Goal: Information Seeking & Learning: Understand process/instructions

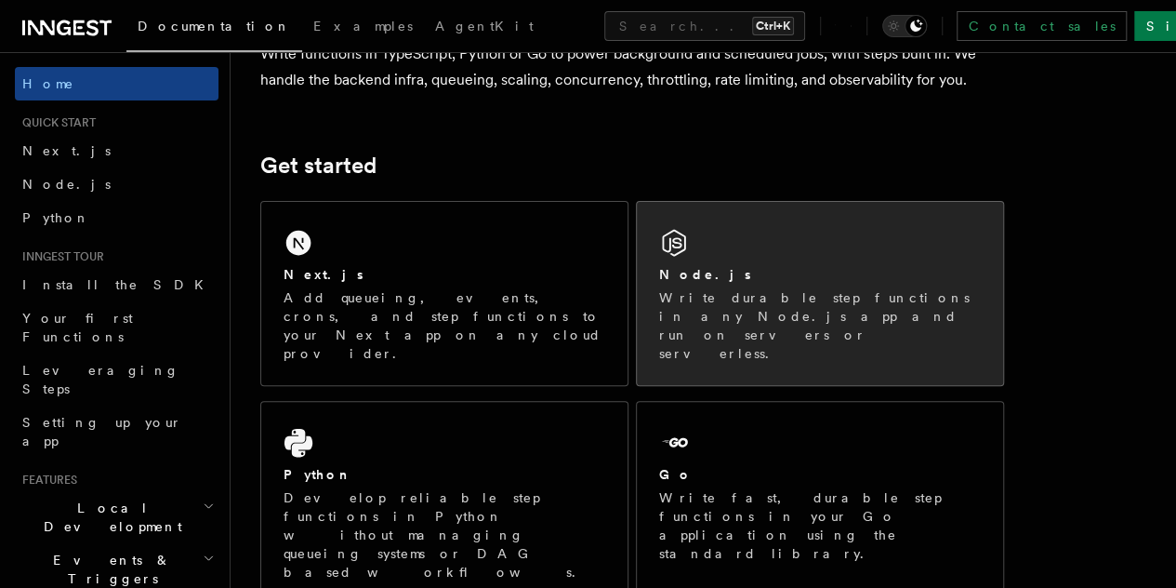
click at [721, 289] on div "Node.js Write durable step functions in any Node.js app and run on servers or s…" at bounding box center [820, 293] width 366 height 183
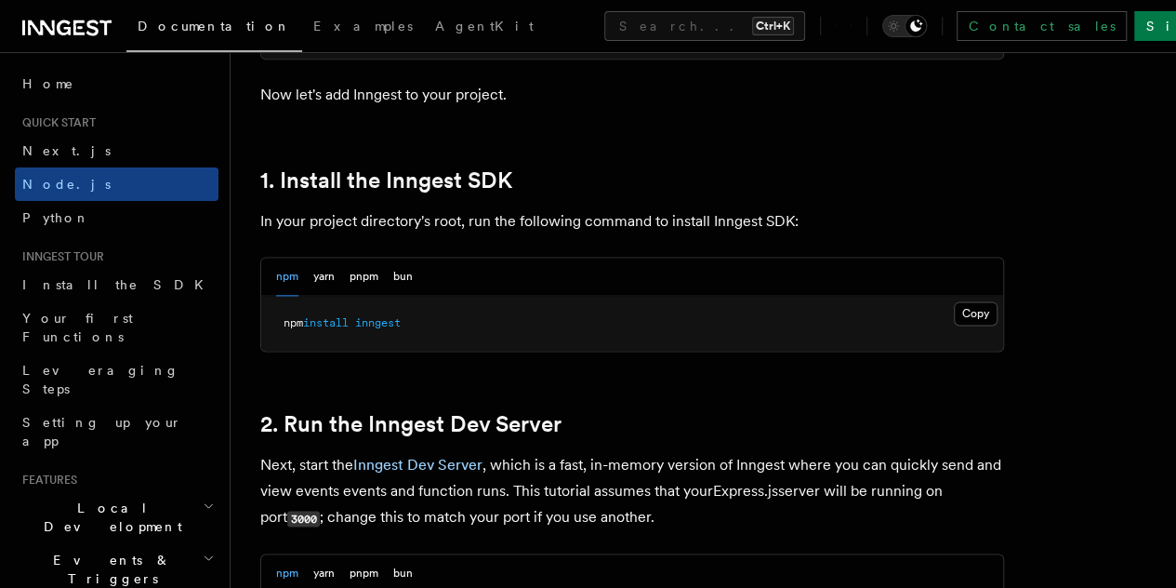
scroll to position [1302, 0]
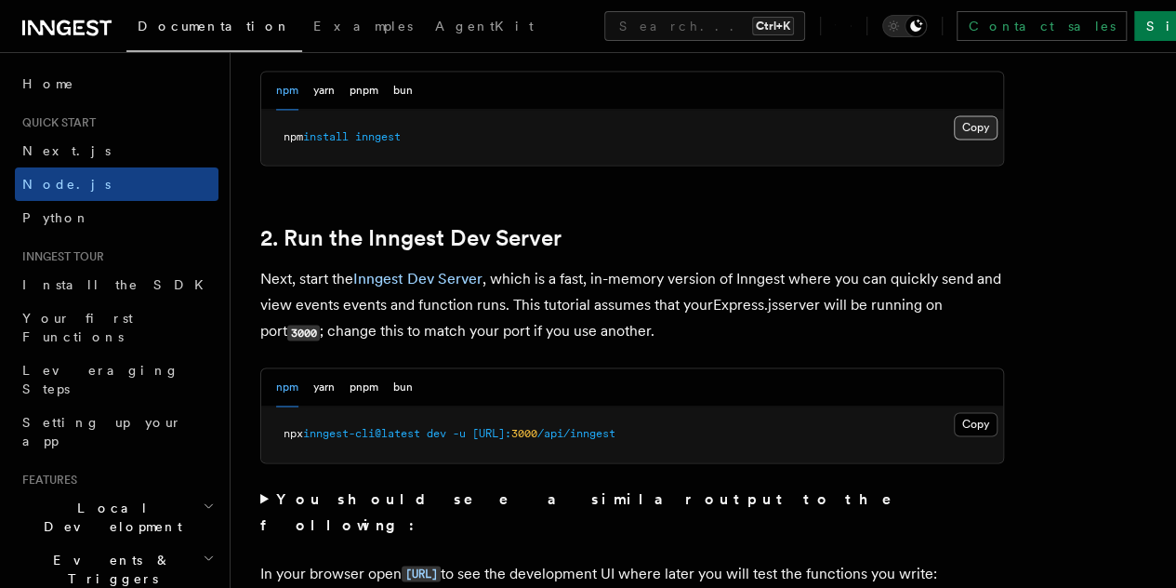
click at [954, 139] on button "Copy Copied" at bounding box center [976, 127] width 44 height 24
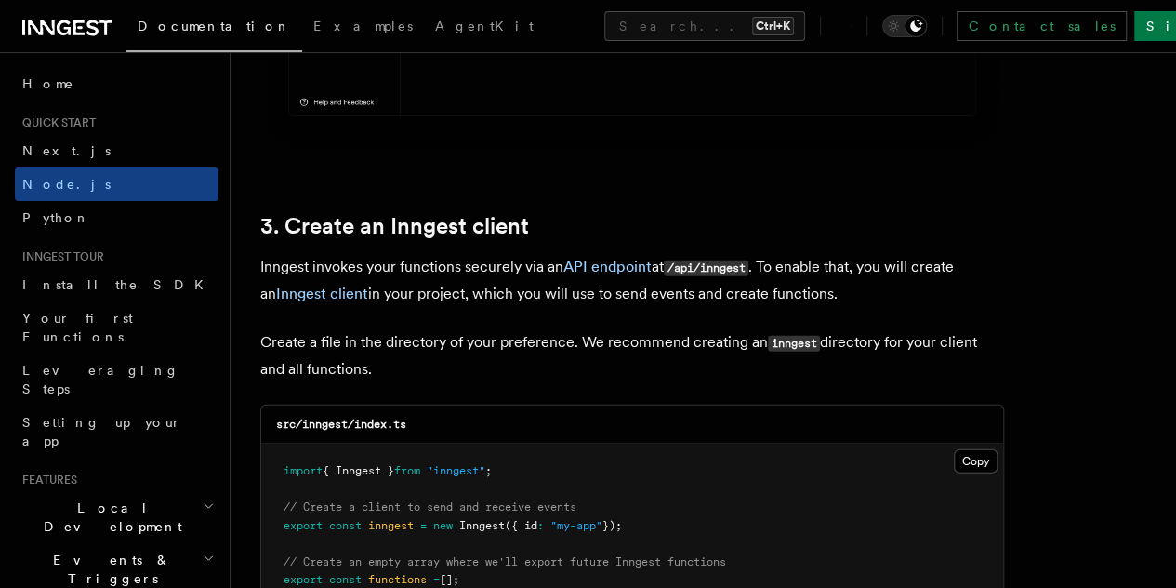
scroll to position [2418, 0]
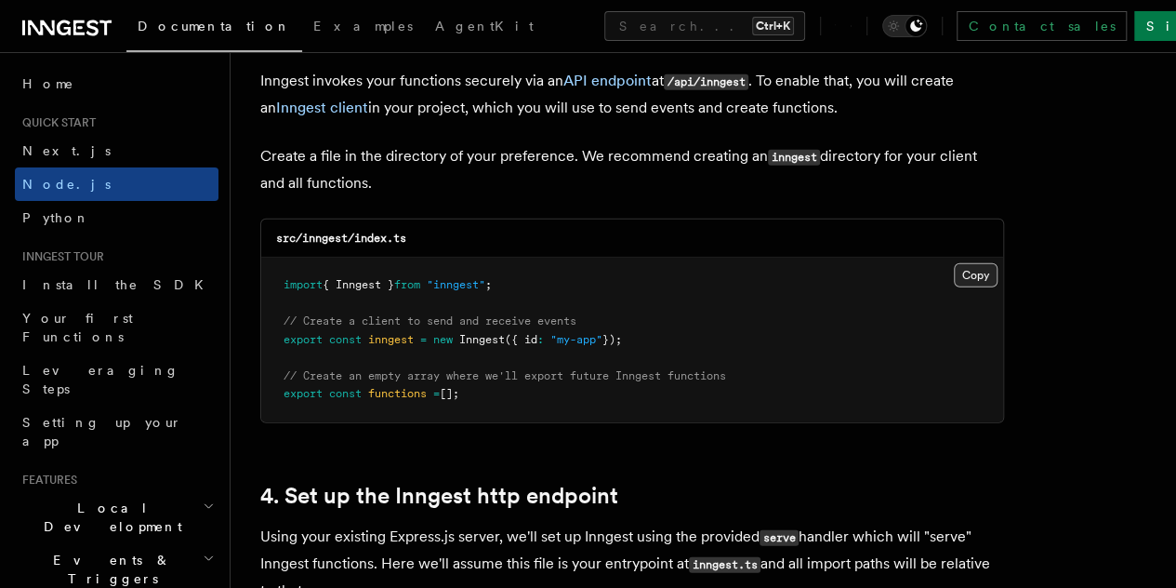
click at [954, 266] on button "Copy Copied" at bounding box center [976, 275] width 44 height 24
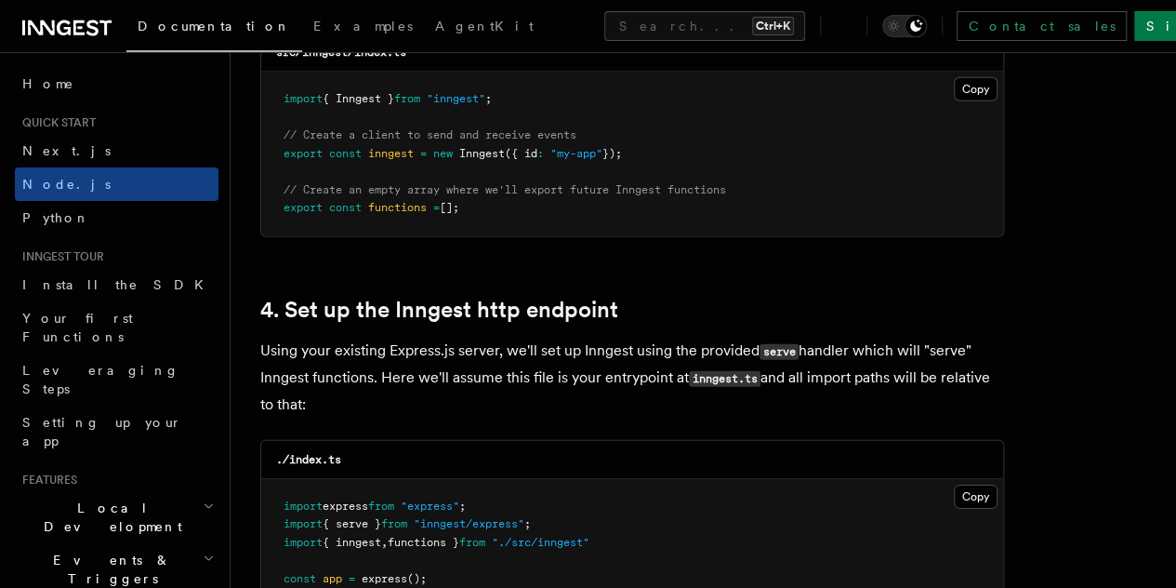
scroll to position [2790, 0]
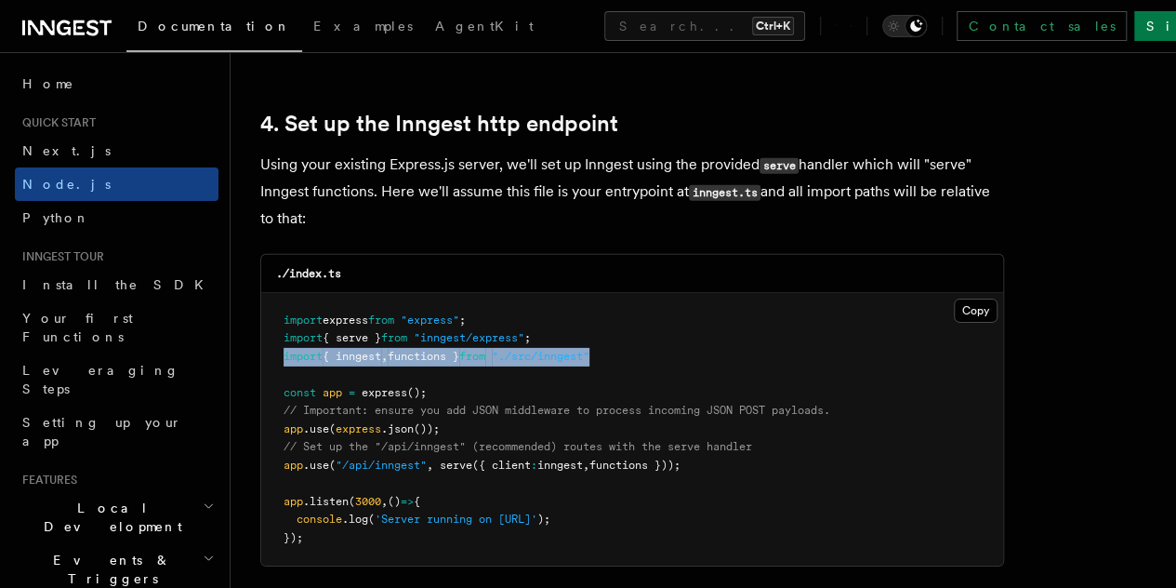
drag, startPoint x: 283, startPoint y: 341, endPoint x: 636, endPoint y: 338, distance: 353.4
click at [636, 338] on pre "import express from "express" ; import { serve } from "inngest/express" ; impor…" at bounding box center [632, 429] width 742 height 273
copy span "import { inngest , functions } from "./src/inngest""
drag, startPoint x: 713, startPoint y: 445, endPoint x: 282, endPoint y: 433, distance: 431.6
click at [282, 433] on pre "import express from "express" ; import { serve } from "inngest/express" ; impor…" at bounding box center [632, 429] width 742 height 273
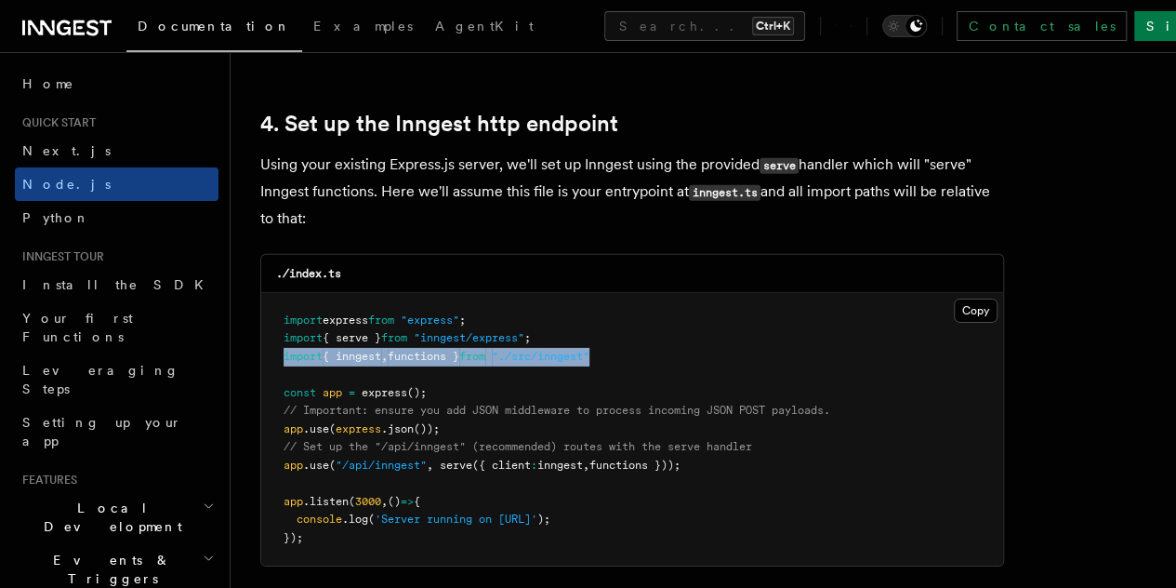
copy code "// Set up the "/api/inngest" (recommended) routes with the serve handler app .u…"
